Goal: Entertainment & Leisure: Consume media (video, audio)

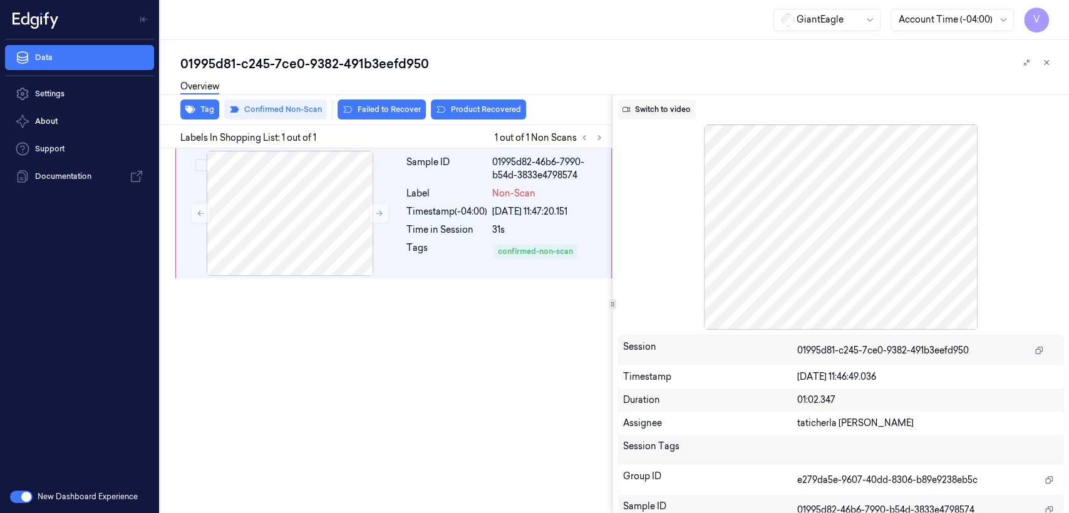
click at [663, 106] on button "Switch to video" at bounding box center [656, 110] width 78 height 20
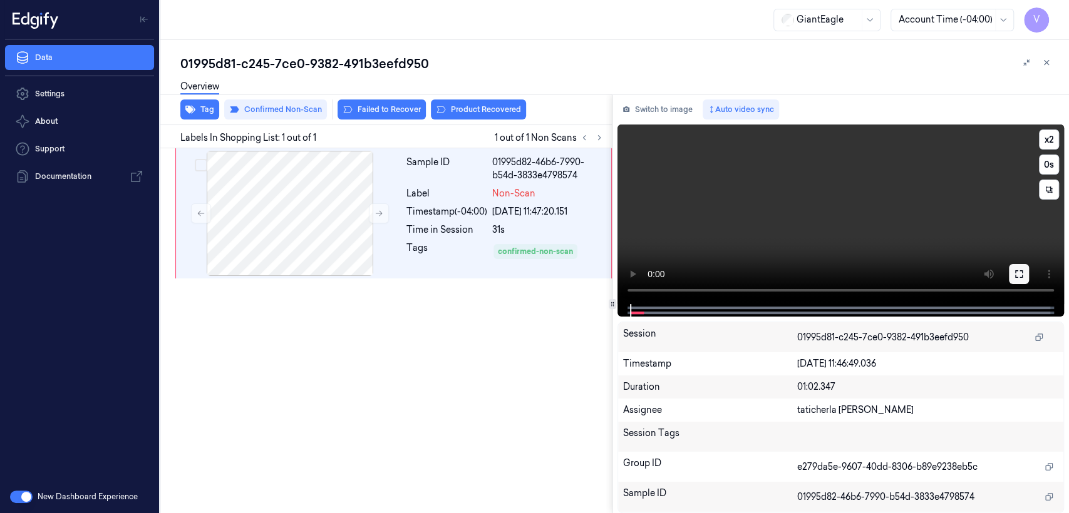
click at [1025, 277] on button at bounding box center [1019, 274] width 20 height 20
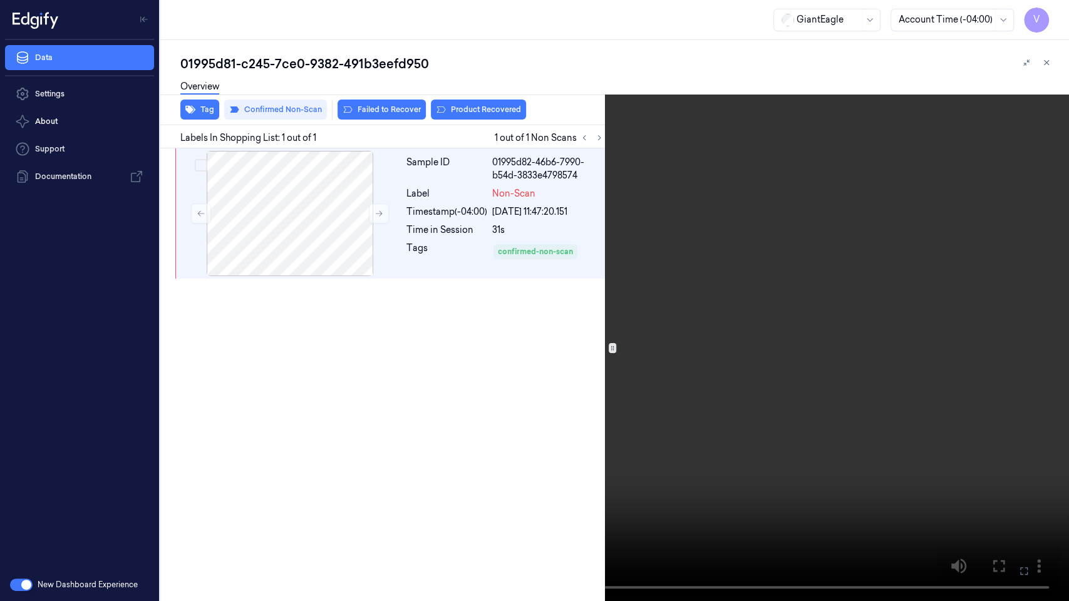
click at [266, 448] on video at bounding box center [534, 300] width 1069 height 601
click at [346, 466] on video at bounding box center [534, 300] width 1069 height 601
click at [0, 0] on button at bounding box center [0, 0] width 0 height 0
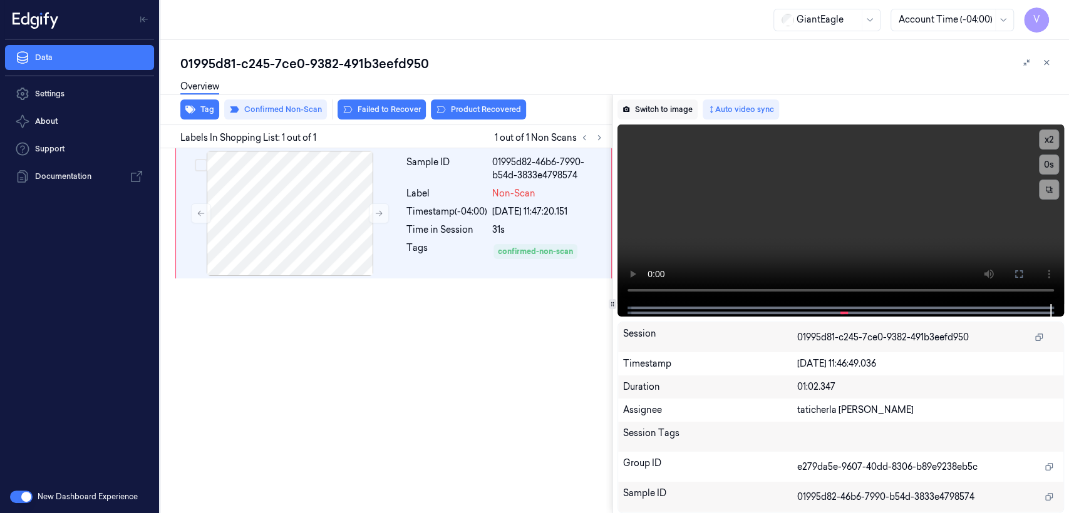
click at [635, 101] on button "Switch to image" at bounding box center [657, 110] width 80 height 20
